Goal: Task Accomplishment & Management: Use online tool/utility

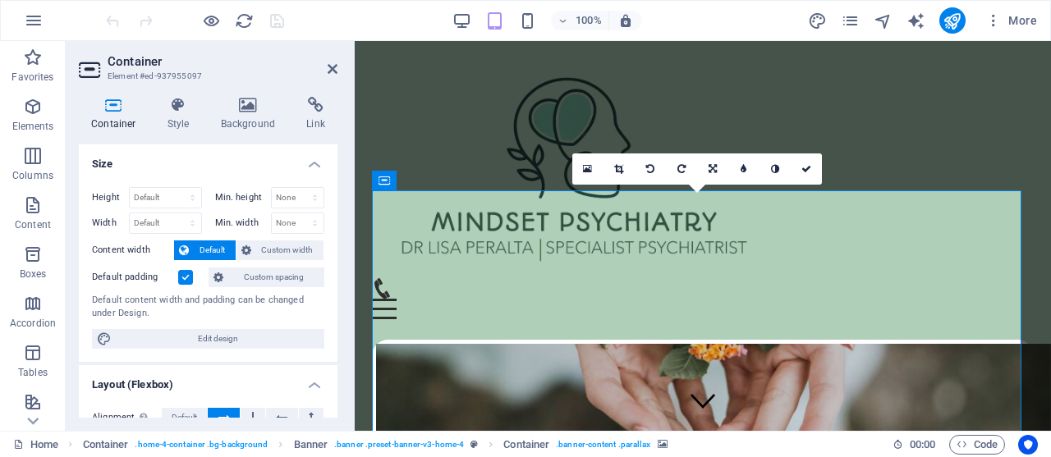
click at [135, 117] on h4 "Container" at bounding box center [117, 114] width 76 height 34
click at [166, 117] on h4 "Style" at bounding box center [181, 114] width 53 height 34
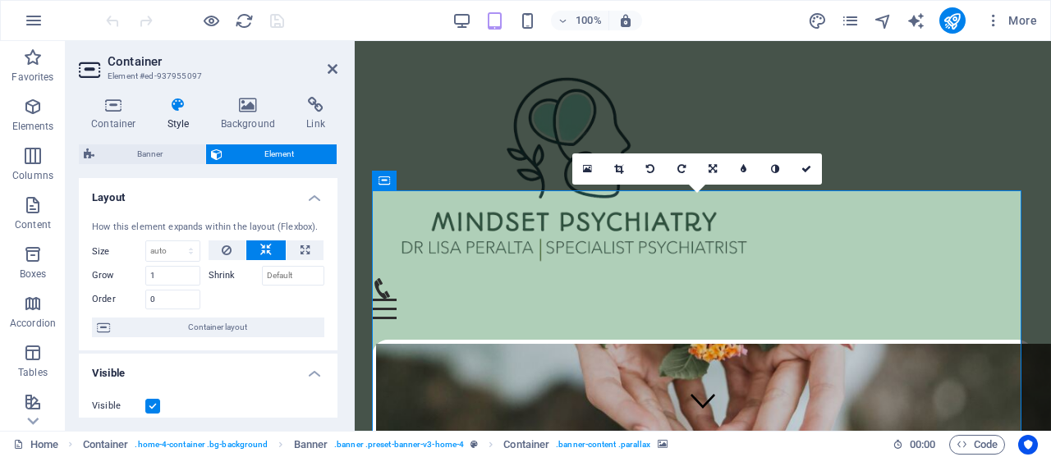
click at [239, 108] on icon at bounding box center [249, 105] width 80 height 16
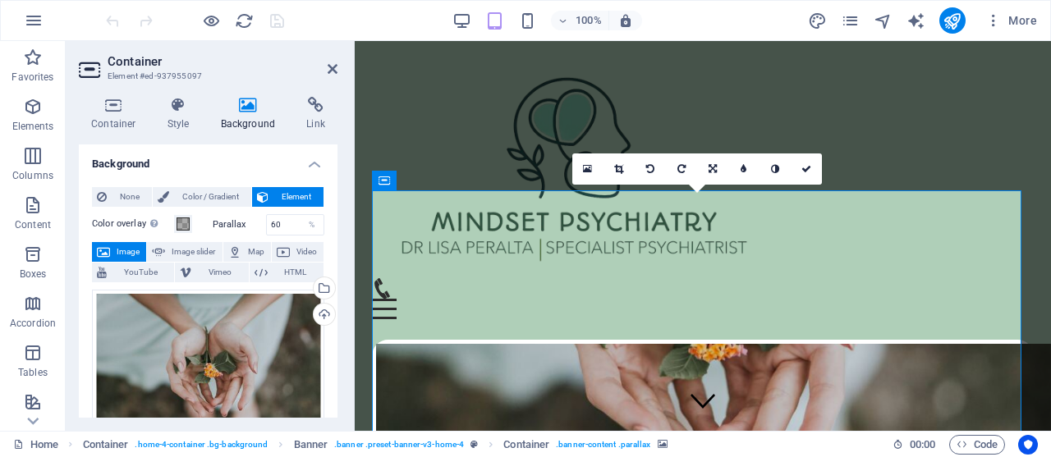
drag, startPoint x: 338, startPoint y: 255, endPoint x: 333, endPoint y: 293, distance: 38.8
click at [333, 293] on div "Container Style Background Link Size Height Default px rem % vh vw Min. height …" at bounding box center [208, 257] width 285 height 347
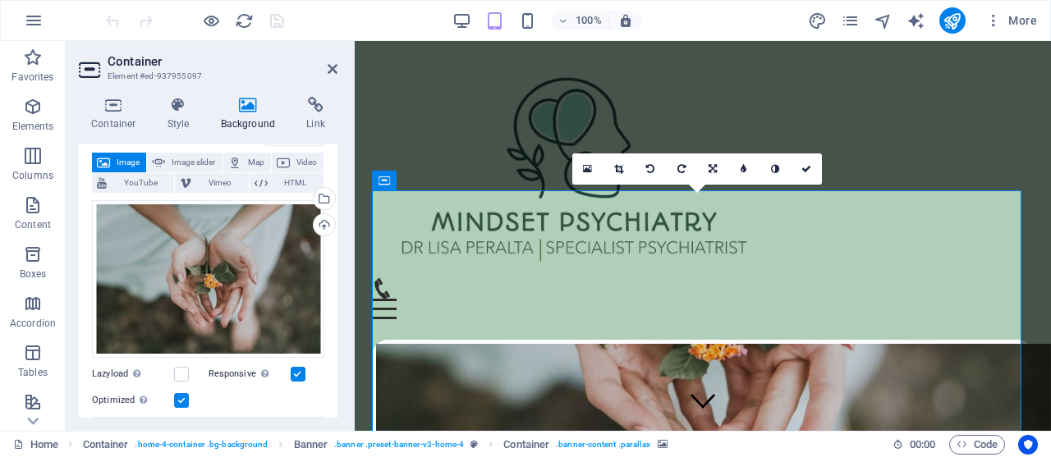
scroll to position [57, 0]
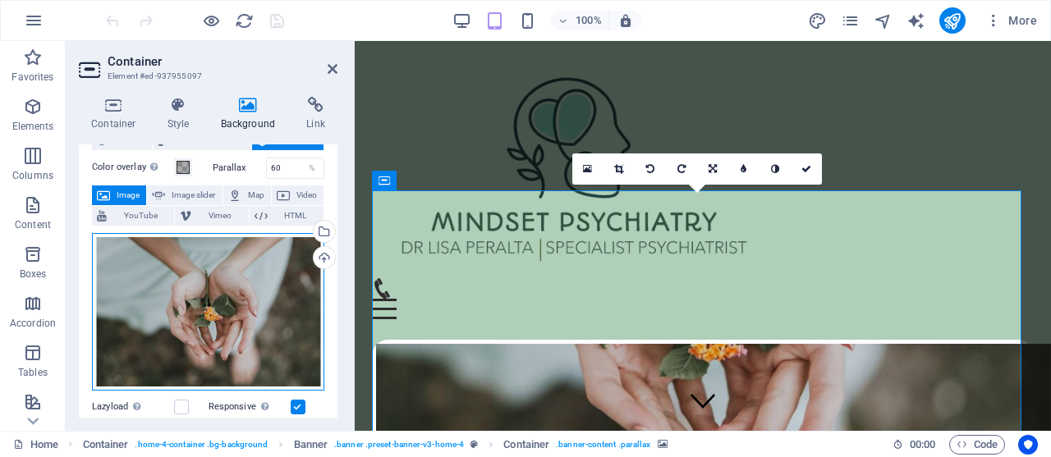
click at [222, 303] on div "Drag files here, click to choose files or select files from Files or our free s…" at bounding box center [208, 312] width 232 height 158
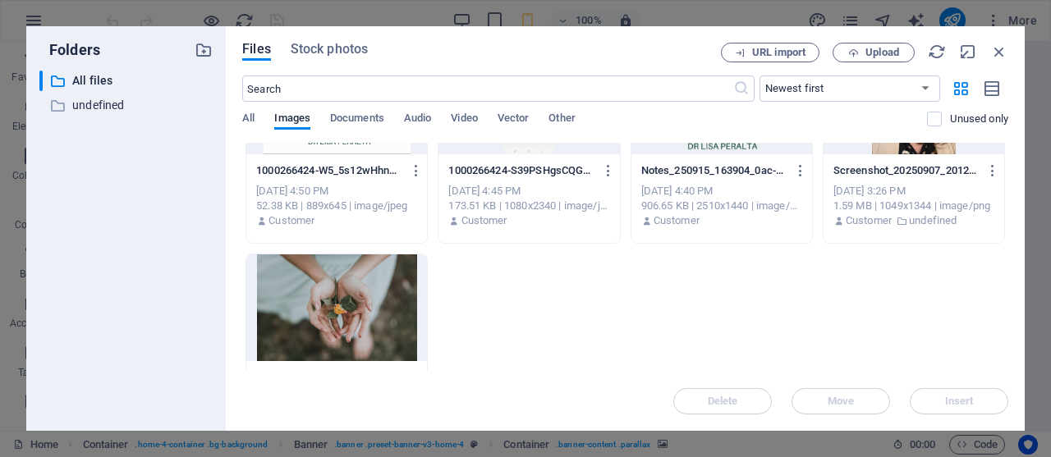
scroll to position [382, 0]
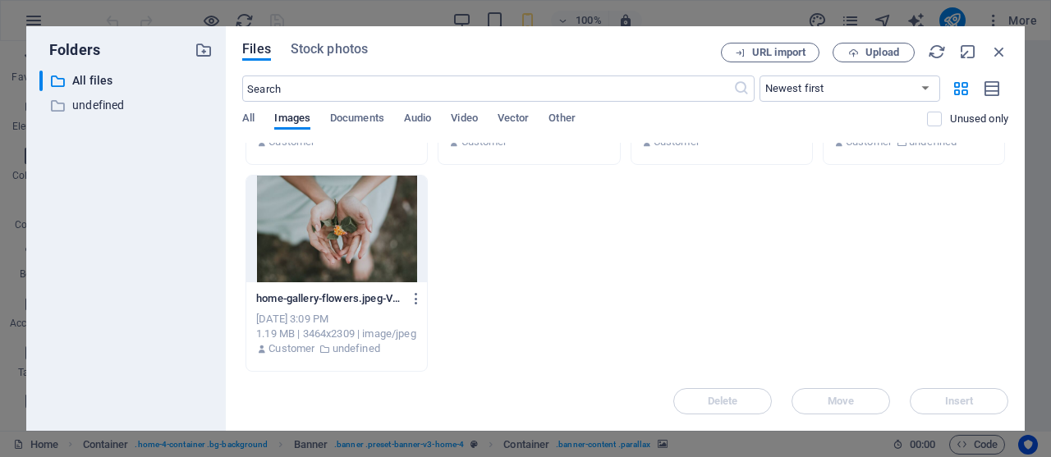
click at [331, 229] on div at bounding box center [336, 229] width 181 height 107
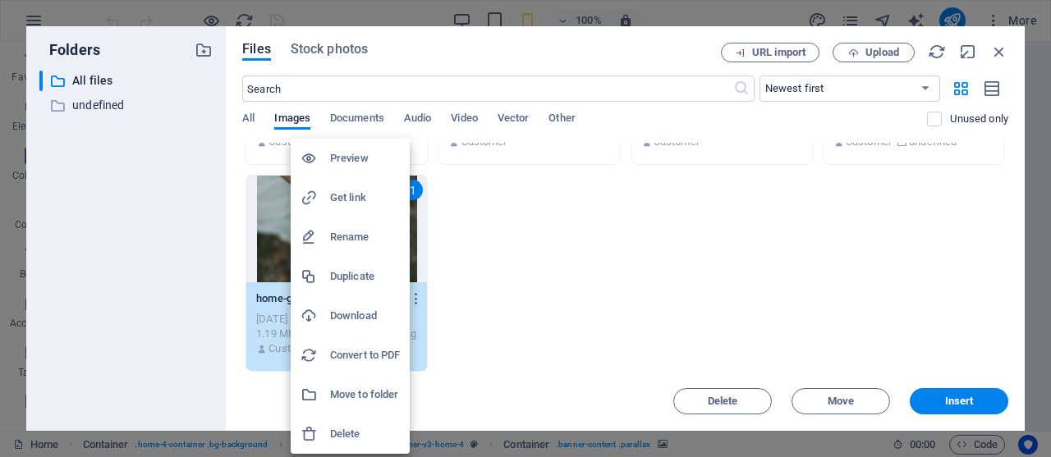
click at [358, 393] on h6 "Move to folder" at bounding box center [365, 395] width 70 height 20
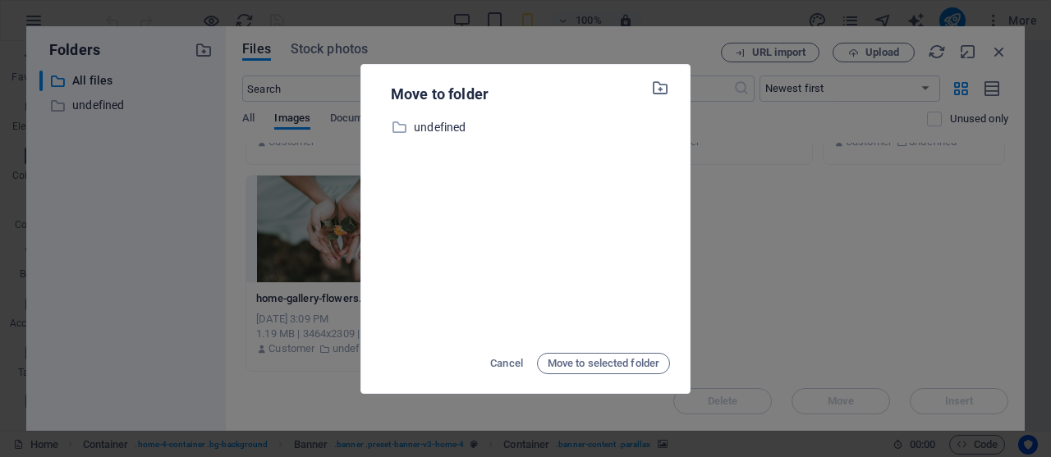
click at [755, 257] on div "Move to folder ​ undefined undefined Cancel Move to selected folder" at bounding box center [525, 228] width 1051 height 457
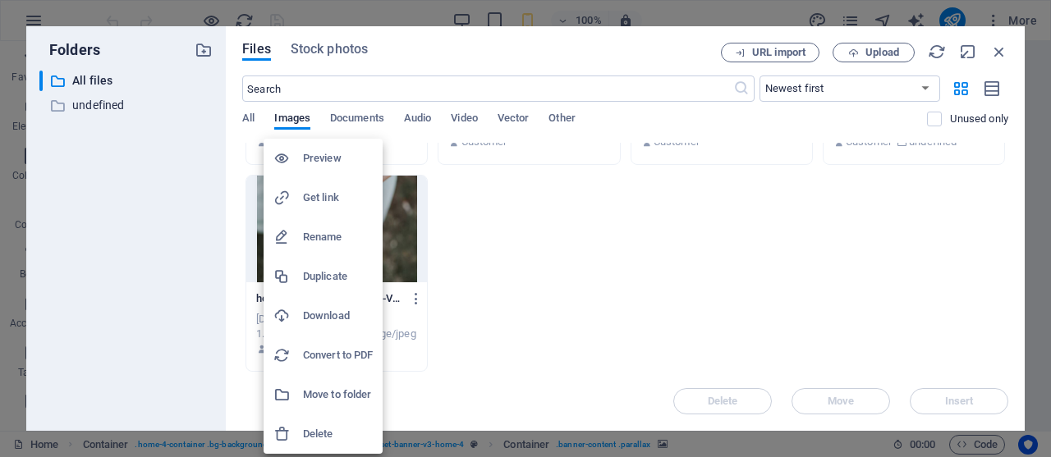
click at [612, 269] on div at bounding box center [525, 228] width 1051 height 457
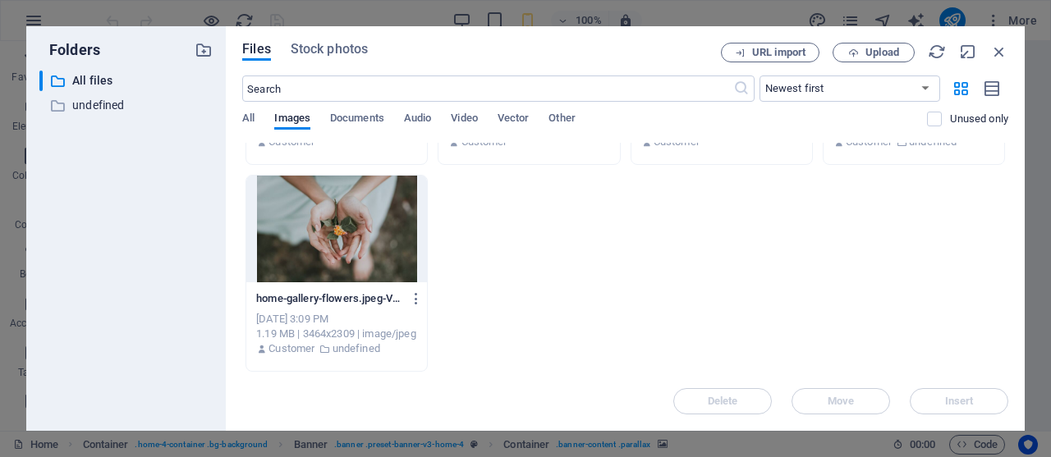
click at [319, 213] on div at bounding box center [336, 229] width 181 height 107
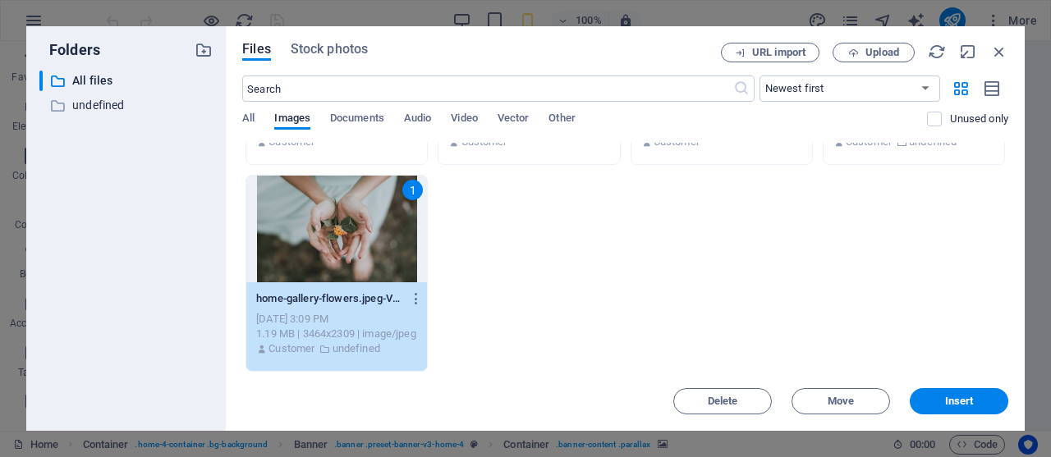
click at [319, 213] on div "1" at bounding box center [336, 229] width 181 height 107
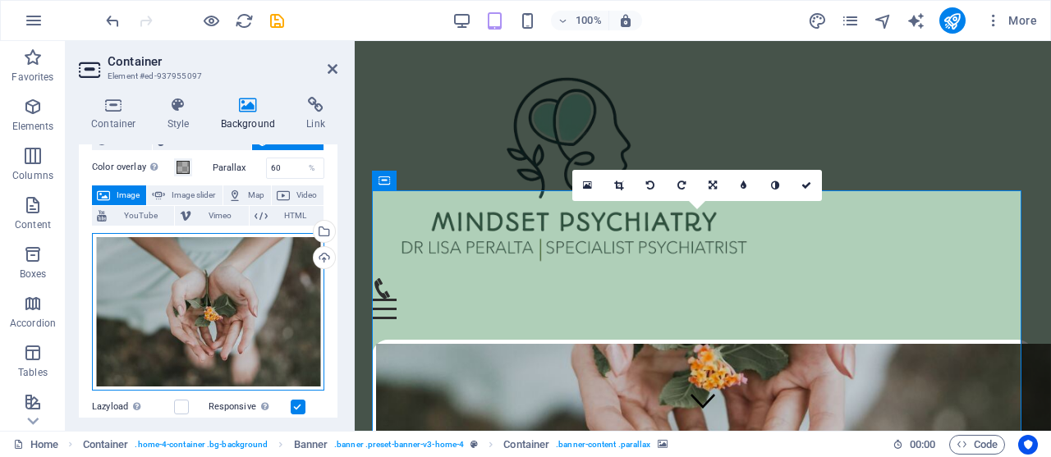
drag, startPoint x: 319, startPoint y: 213, endPoint x: 218, endPoint y: 283, distance: 122.6
drag, startPoint x: 218, startPoint y: 283, endPoint x: 191, endPoint y: 320, distance: 46.3
click at [191, 320] on div "Drag files here, click to choose files or select files from Files or our free s…" at bounding box center [208, 312] width 232 height 158
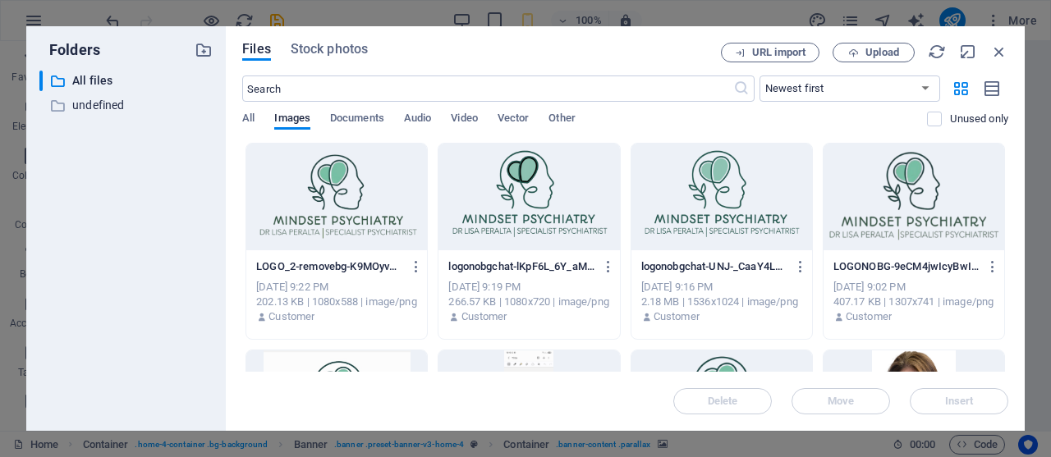
scroll to position [200, 0]
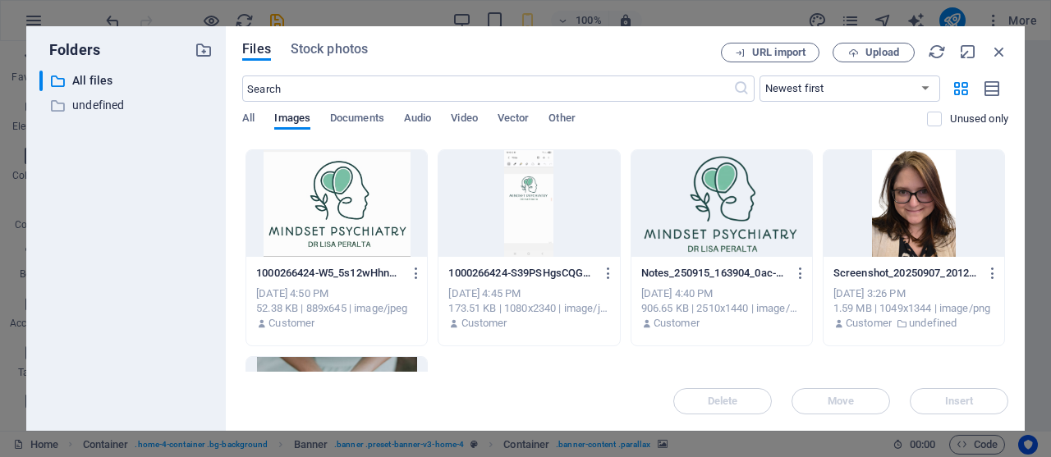
click at [1010, 272] on div "Files Stock photos URL import Upload ​ Newest first Oldest first Name (A-Z) Nam…" at bounding box center [625, 228] width 799 height 405
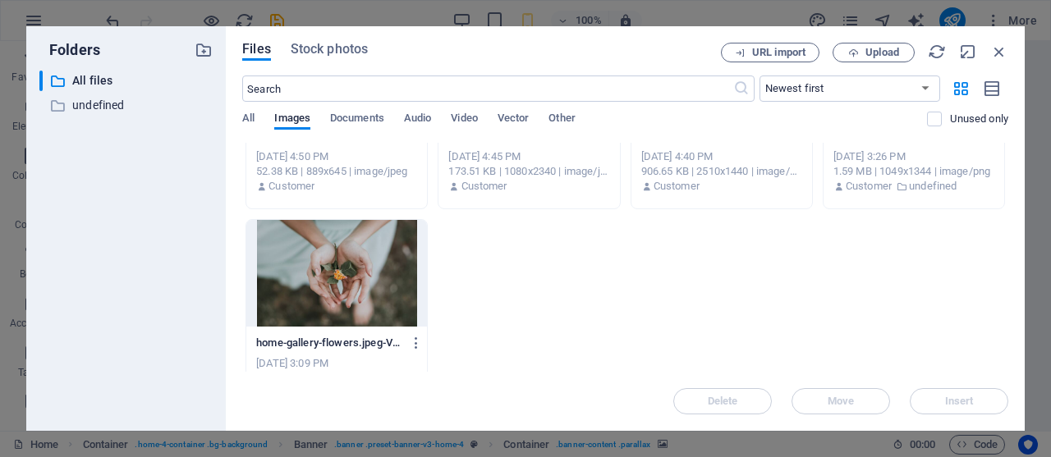
scroll to position [382, 0]
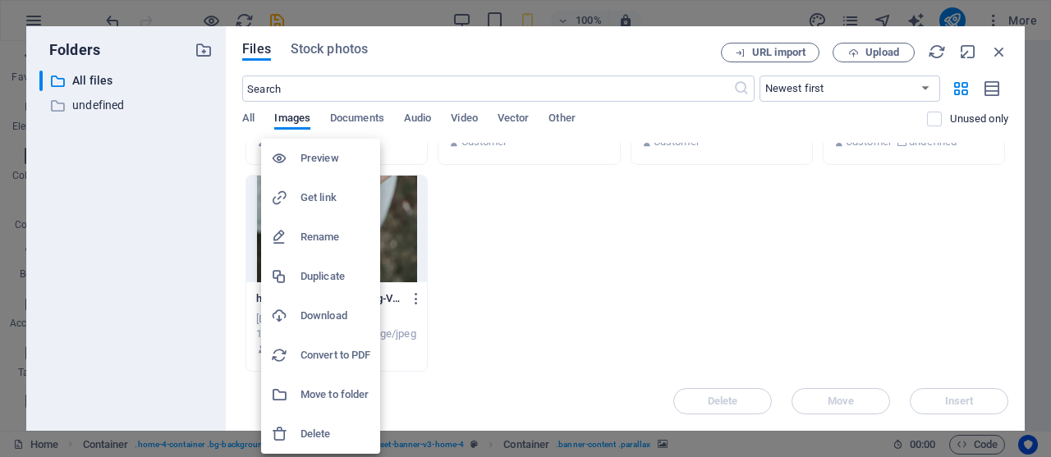
click at [322, 309] on h6 "Download" at bounding box center [336, 316] width 70 height 20
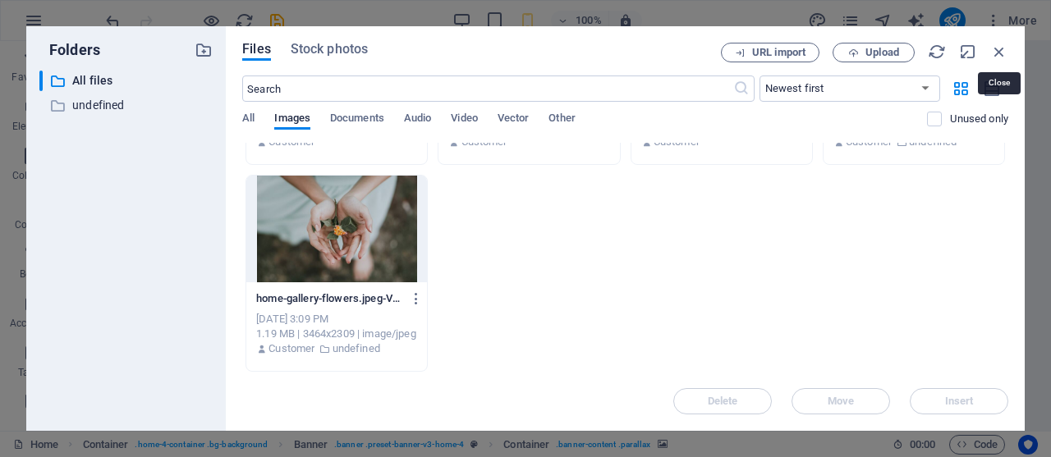
click at [1001, 48] on icon "button" at bounding box center [999, 52] width 18 height 18
